Goal: Task Accomplishment & Management: Manage account settings

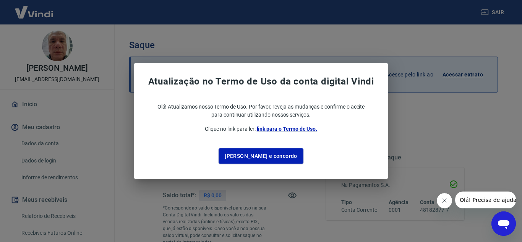
click at [268, 151] on button "[PERSON_NAME] e concordo" at bounding box center [261, 156] width 85 height 16
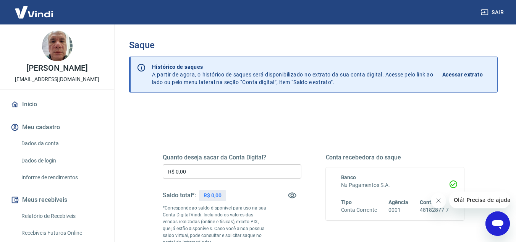
click at [454, 72] on p "Acessar extrato" at bounding box center [462, 75] width 40 height 8
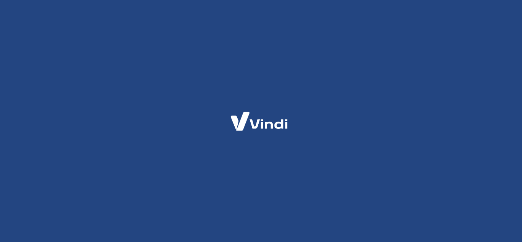
click at [388, 98] on div at bounding box center [261, 121] width 522 height 242
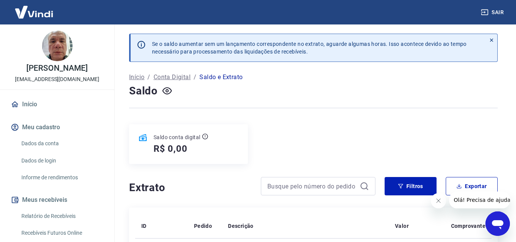
click at [497, 10] on button "Sair" at bounding box center [493, 12] width 28 height 14
